Goal: Check status: Check status

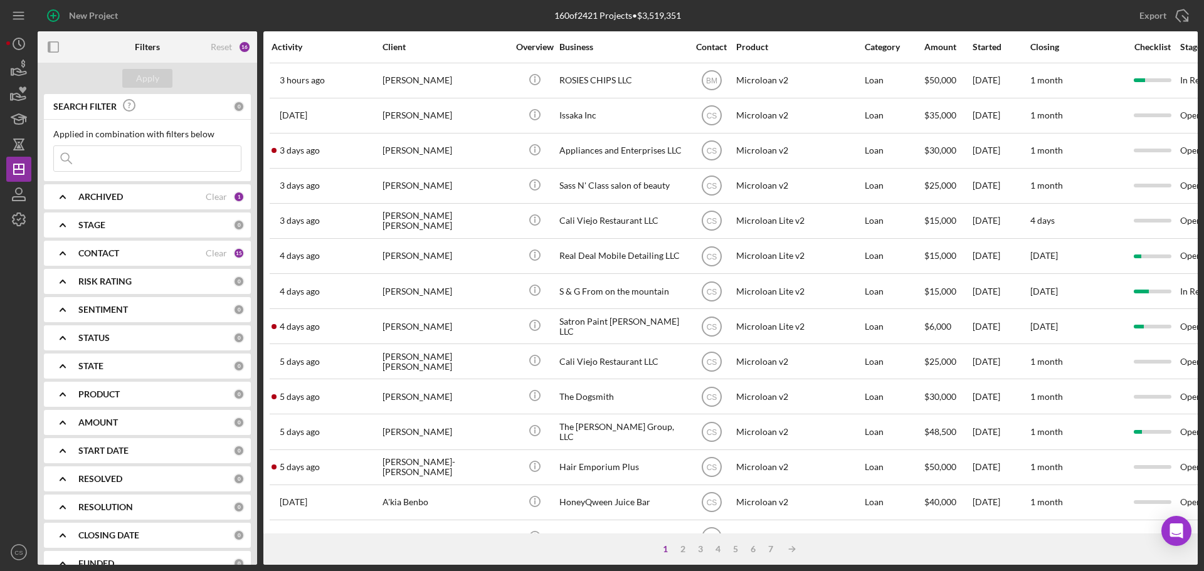
scroll to position [425, 0]
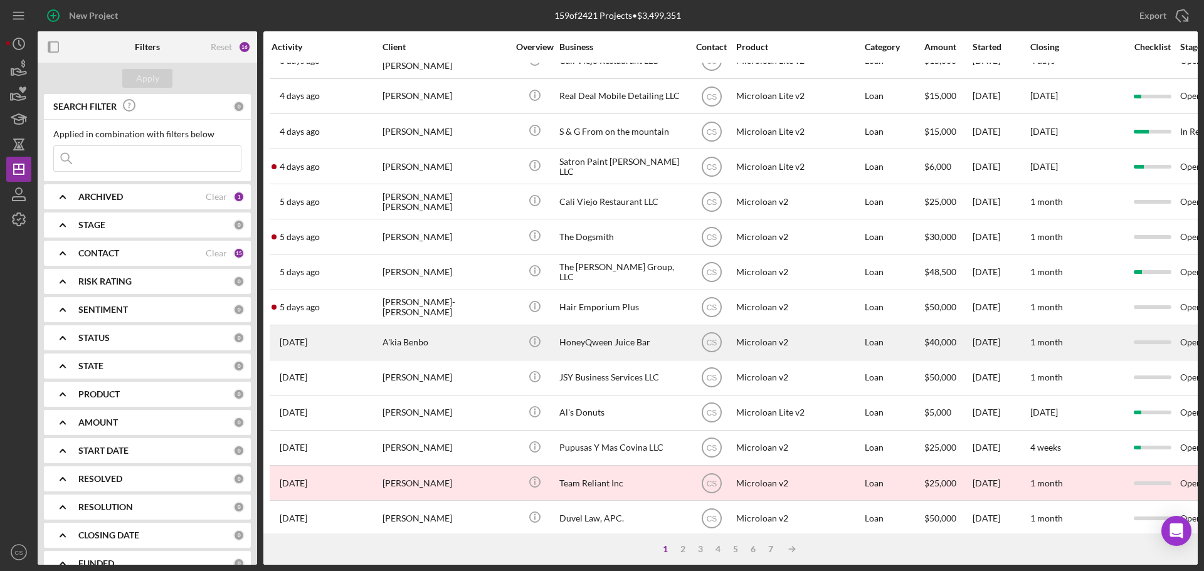
scroll to position [188, 0]
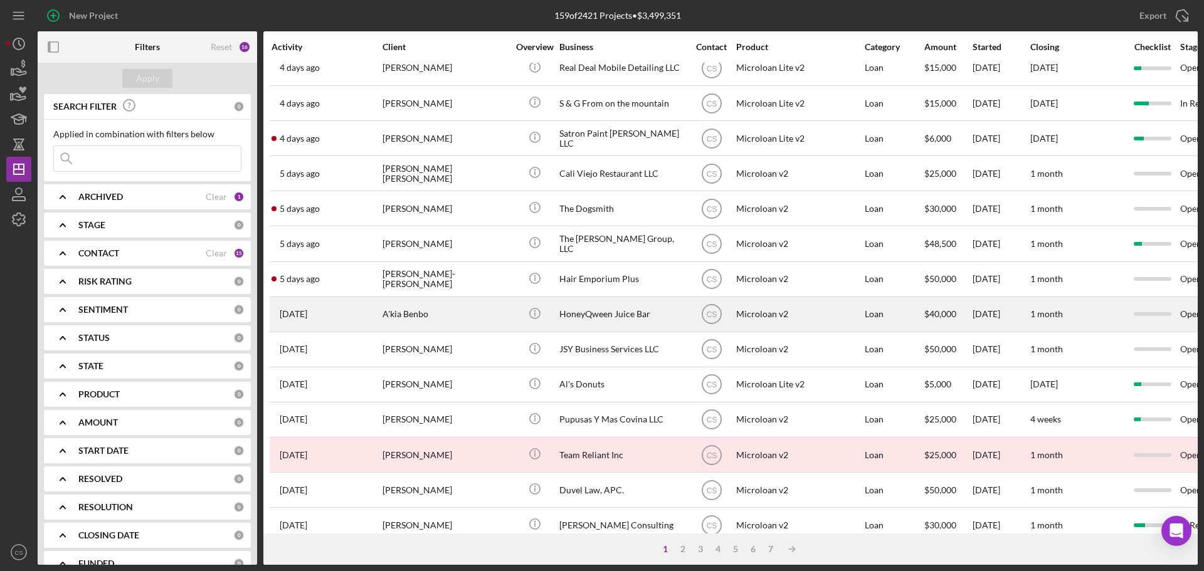
click at [486, 320] on div "A'kia Benbo" at bounding box center [445, 314] width 125 height 33
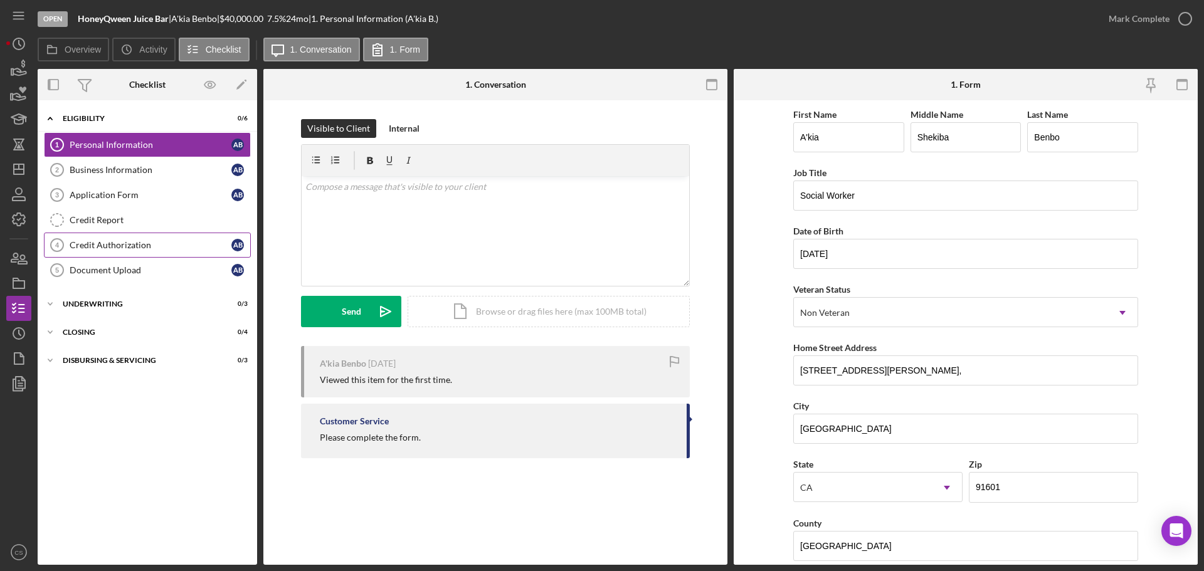
click at [149, 240] on div "Credit Authorization" at bounding box center [151, 245] width 162 height 10
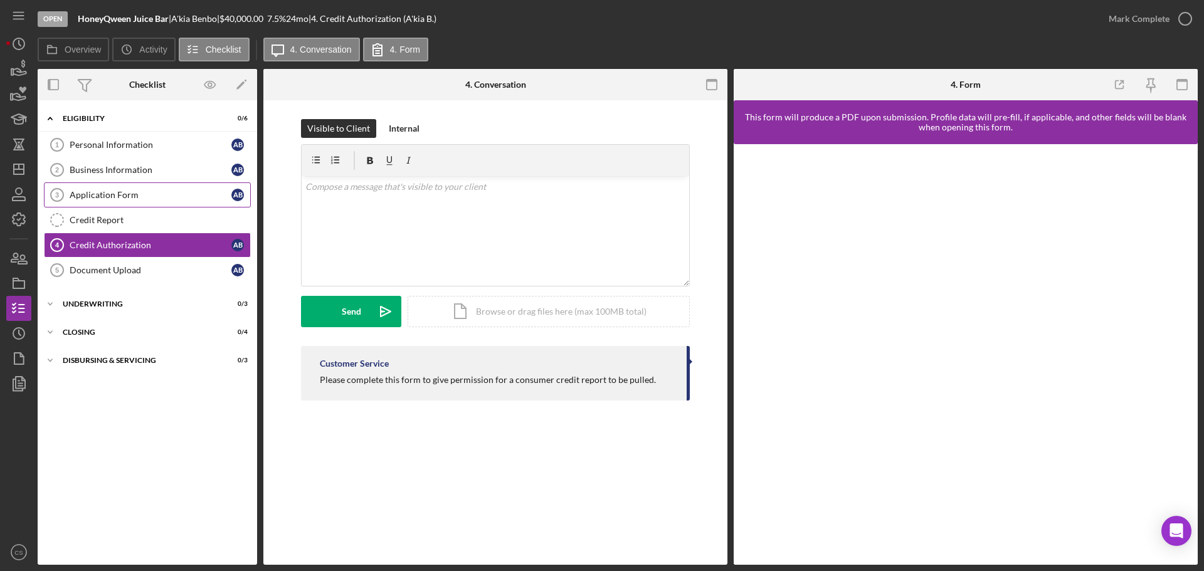
drag, startPoint x: 112, startPoint y: 419, endPoint x: 77, endPoint y: 192, distance: 229.7
click at [113, 413] on div "Icon/Expander Eligibility 0 / 6 Personal Information 1 Personal Information A B…" at bounding box center [148, 333] width 220 height 452
click at [22, 177] on icon "Icon/Dashboard" at bounding box center [18, 169] width 31 height 31
